Goal: Information Seeking & Learning: Check status

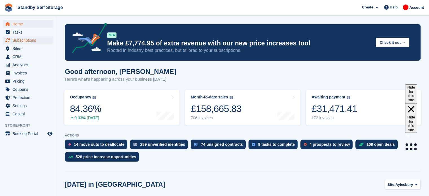
click at [26, 39] on span "Subscriptions" at bounding box center [29, 40] width 34 height 8
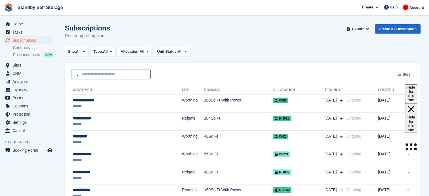
click at [96, 72] on input "text" at bounding box center [111, 74] width 79 height 9
type input "*****"
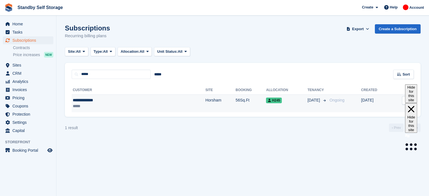
click at [205, 101] on td "Horsham" at bounding box center [220, 103] width 30 height 18
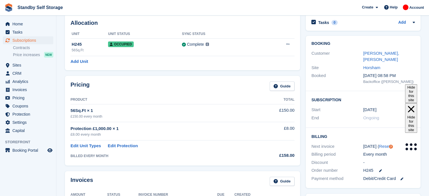
scroll to position [23, 0]
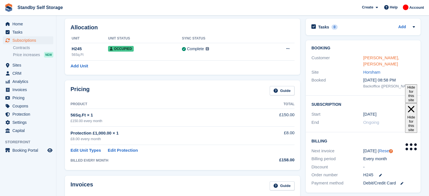
click at [385, 57] on link "[PERSON_NAME], [PERSON_NAME]" at bounding box center [381, 60] width 36 height 11
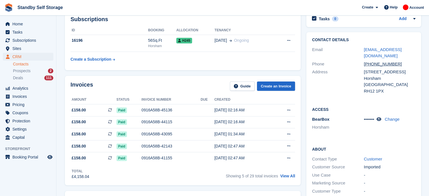
scroll to position [30, 0]
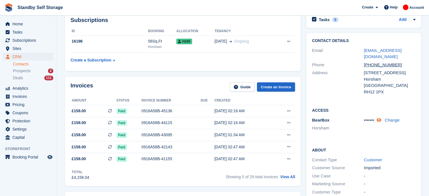
click at [381, 120] on icon at bounding box center [378, 120] width 5 height 4
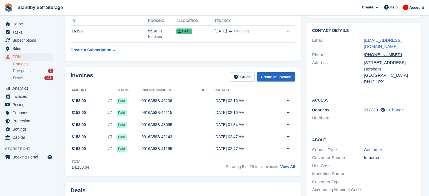
scroll to position [49, 0]
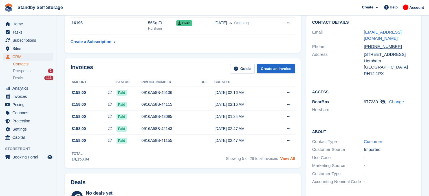
click at [292, 156] on link "View All" at bounding box center [287, 158] width 15 height 5
